Goal: Find specific page/section: Find specific page/section

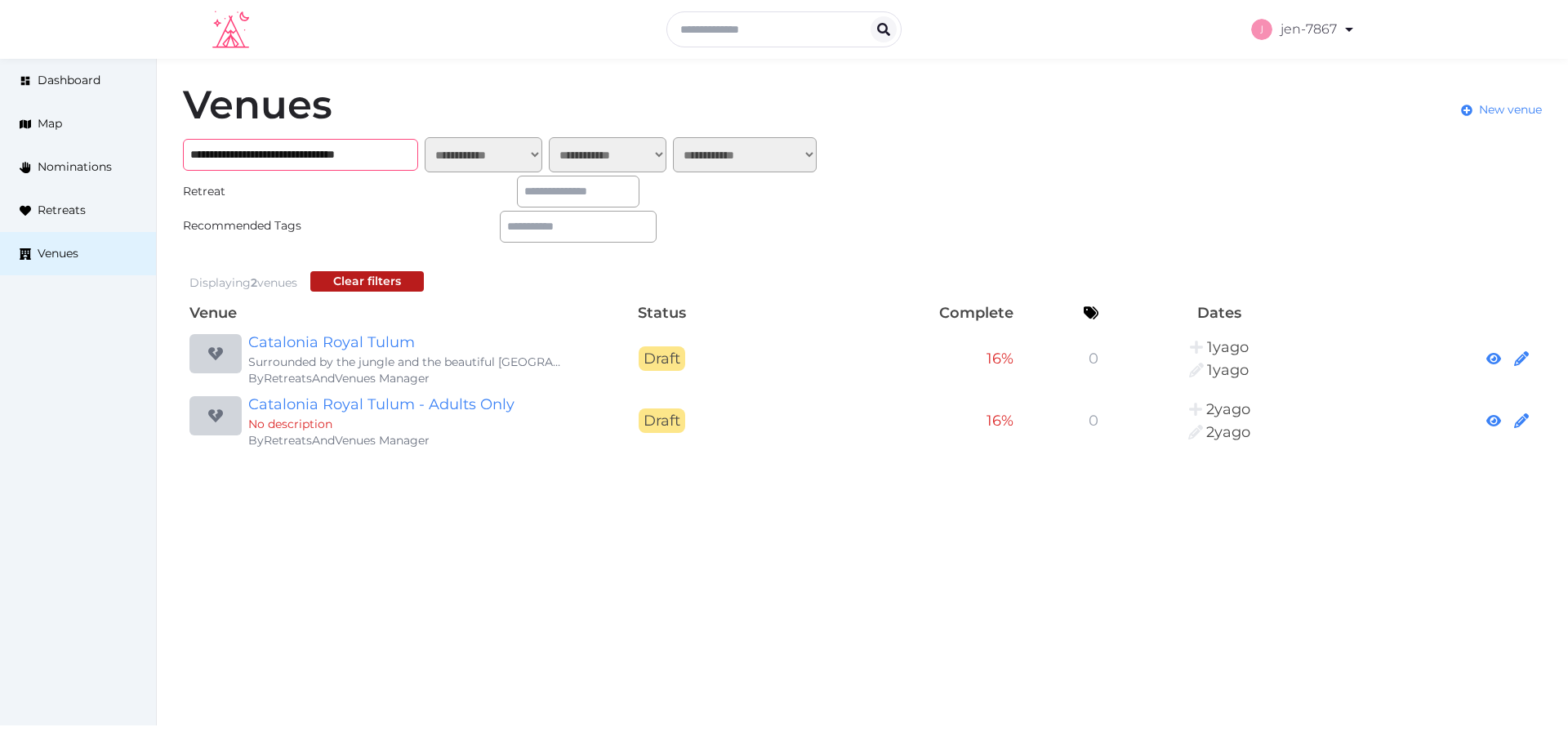
click at [338, 151] on input "**********" at bounding box center [300, 154] width 235 height 32
paste input "**********"
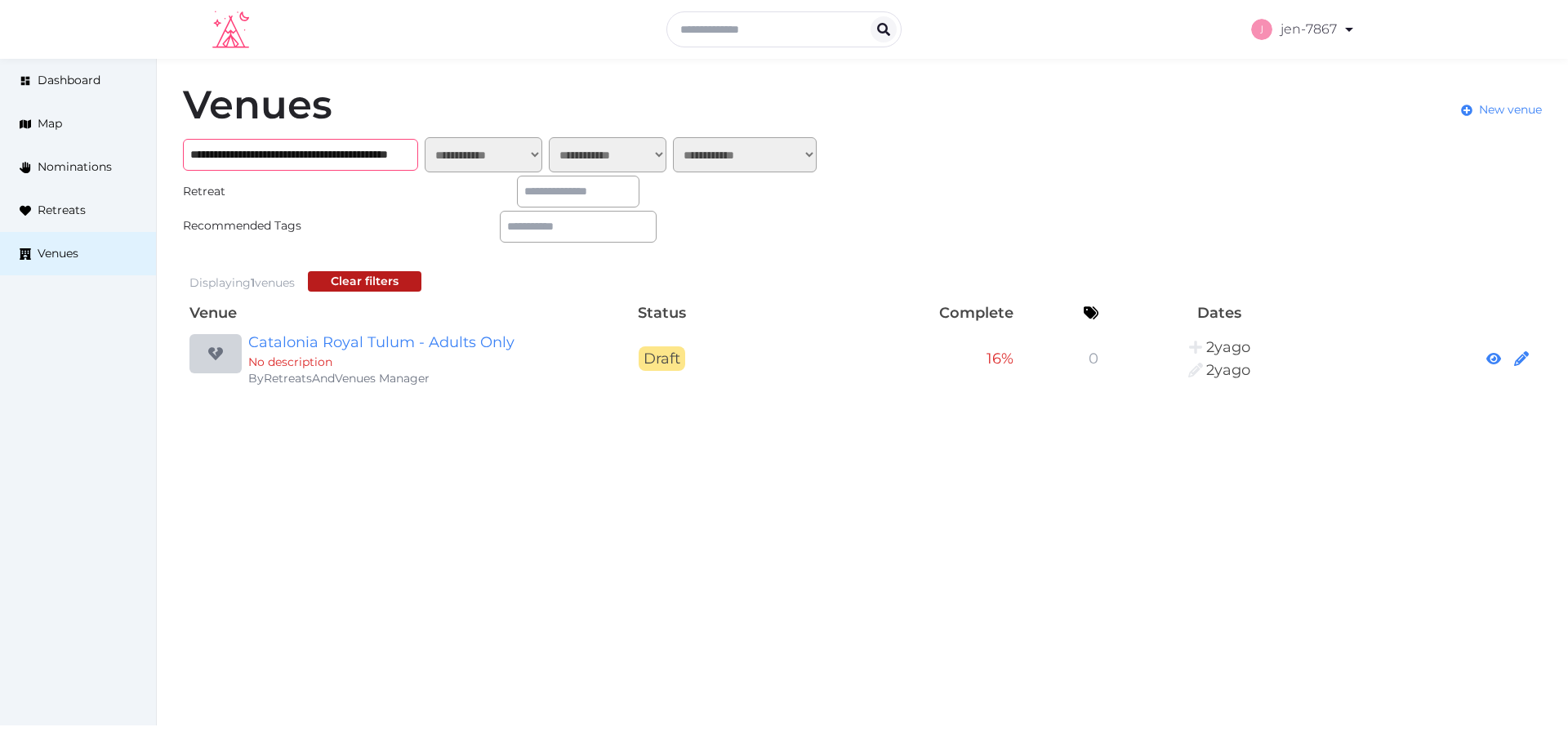
type input "**********"
click at [354, 145] on input "**********" at bounding box center [300, 154] width 235 height 32
